Goal: Task Accomplishment & Management: Manage account settings

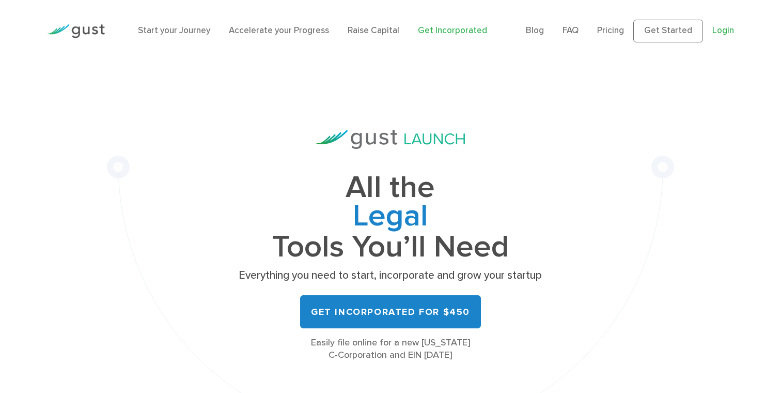
click at [724, 35] on link "Login" at bounding box center [723, 30] width 22 height 10
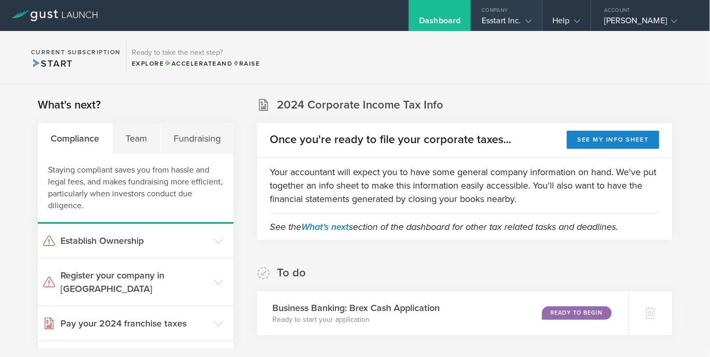
click at [525, 20] on icon at bounding box center [528, 21] width 6 height 6
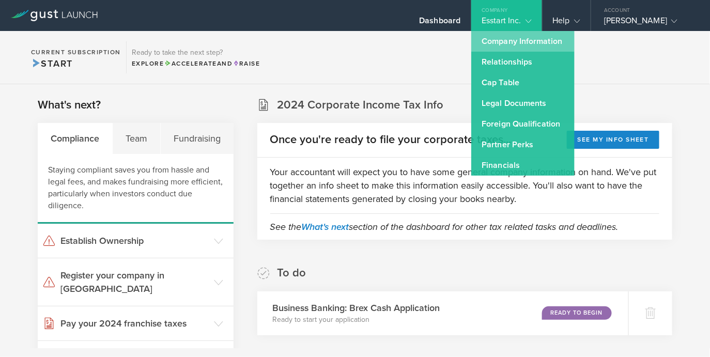
click at [489, 44] on link "Company Information" at bounding box center [522, 41] width 103 height 21
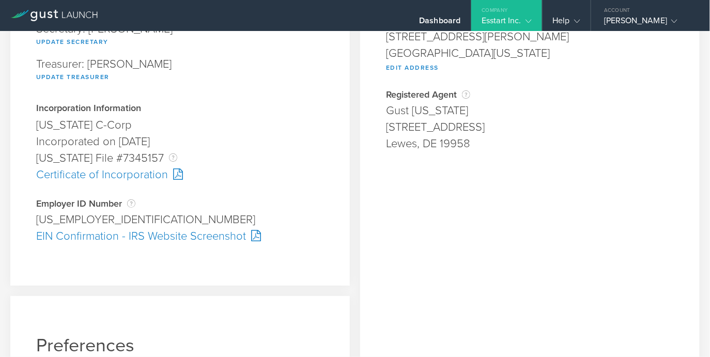
scroll to position [196, 0]
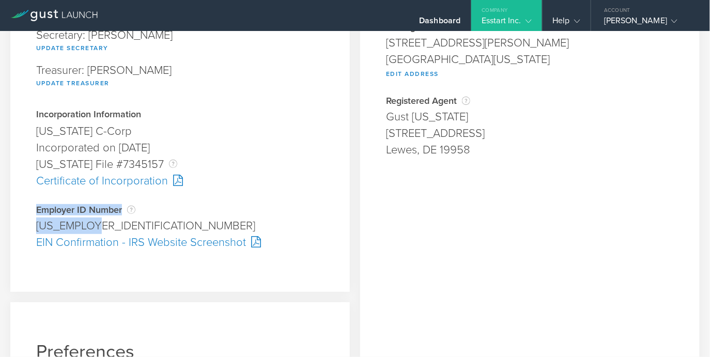
drag, startPoint x: 106, startPoint y: 227, endPoint x: 35, endPoint y: 208, distance: 73.8
click at [35, 208] on div "Company Information Responsible Party The name of the party responsible for fil…" at bounding box center [179, 68] width 339 height 447
copy div "Employer ID Number The Employer Identification Number (EIN), also called a Fede…"
